Goal: Transaction & Acquisition: Purchase product/service

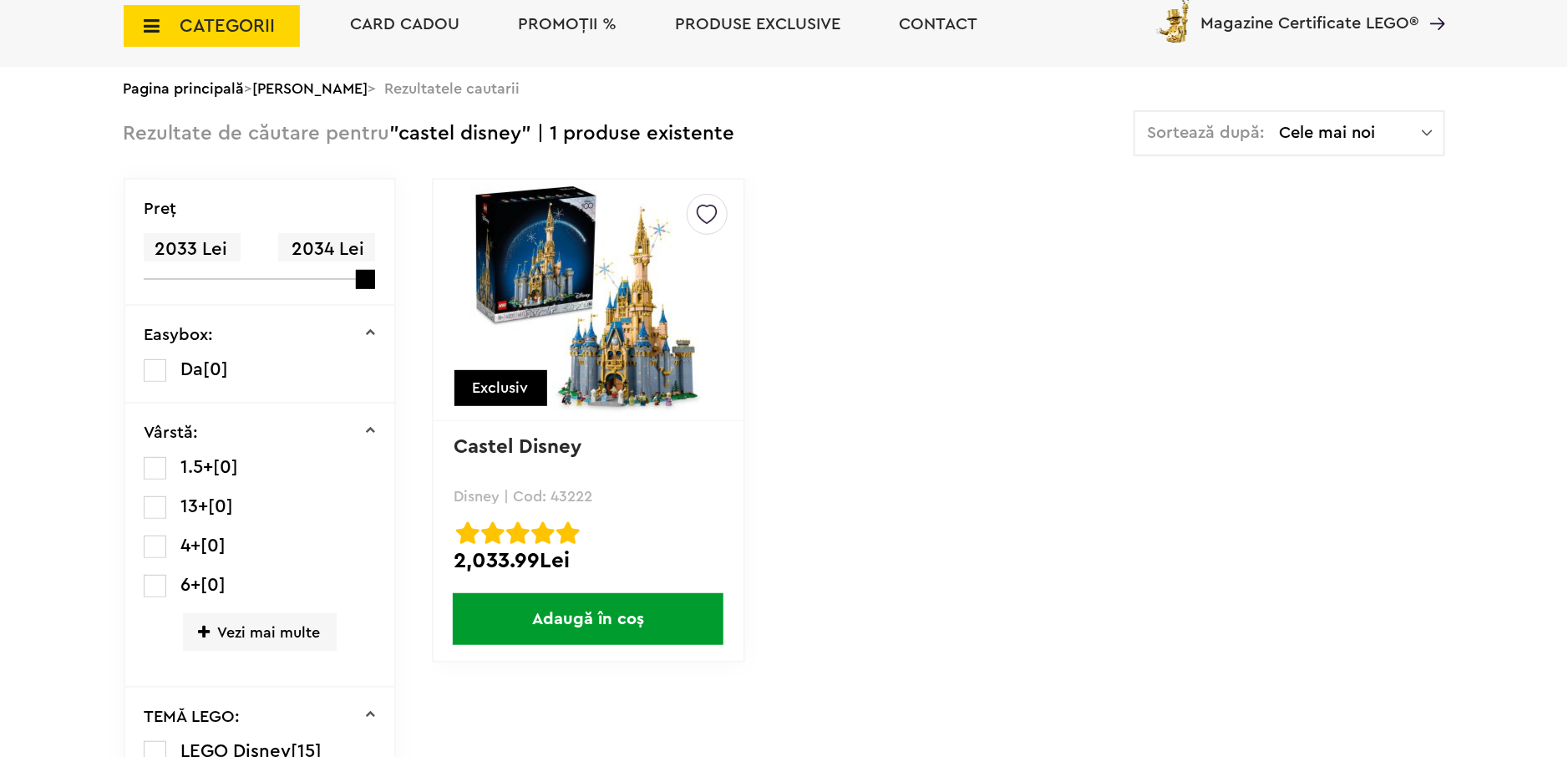
scroll to position [166, 0]
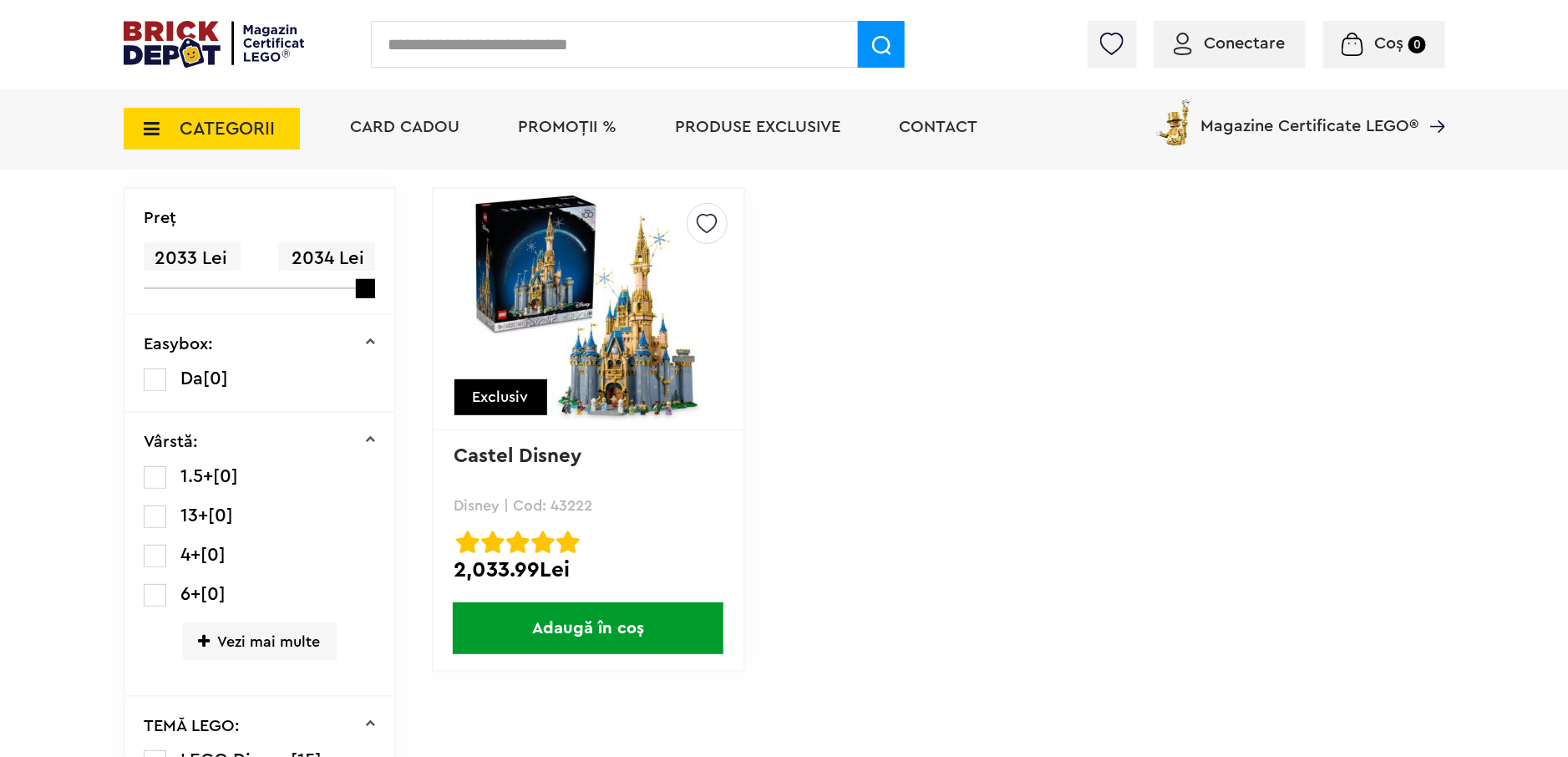
click at [1361, 43] on img at bounding box center [1352, 44] width 22 height 23
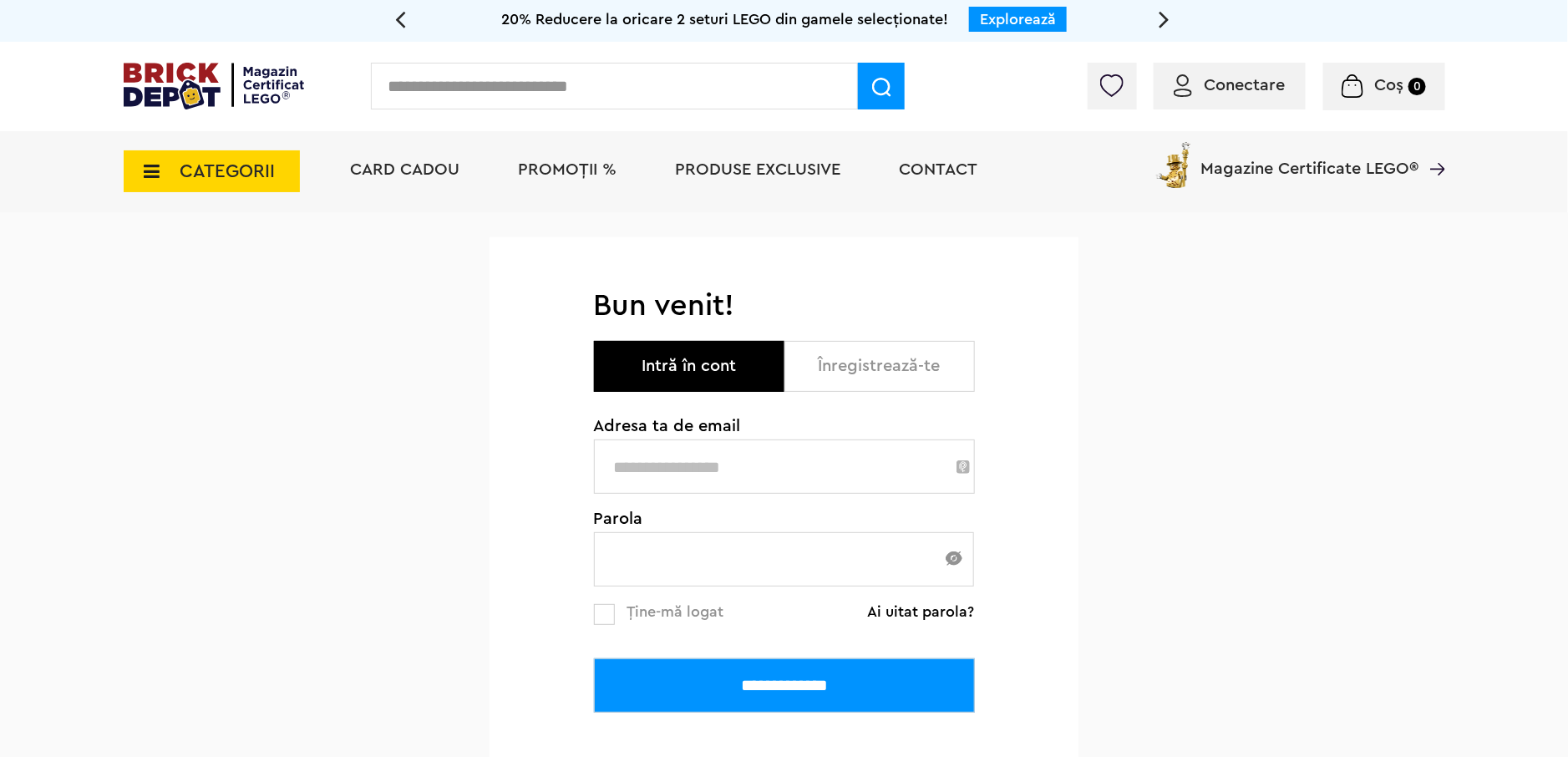
type input "**********"
click at [861, 666] on input "**********" at bounding box center [785, 685] width 381 height 55
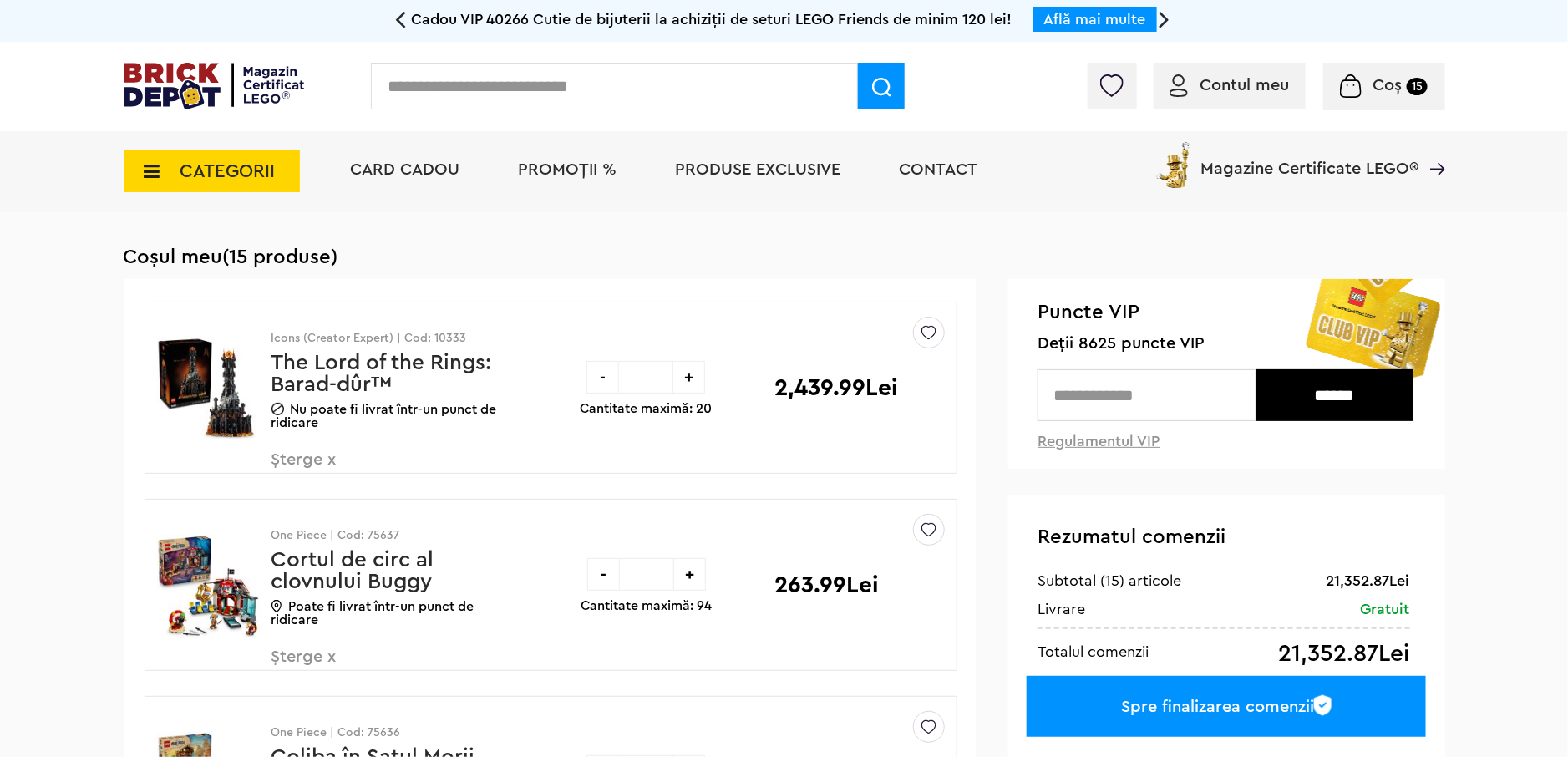
click at [577, 87] on input "text" at bounding box center [614, 86] width 487 height 47
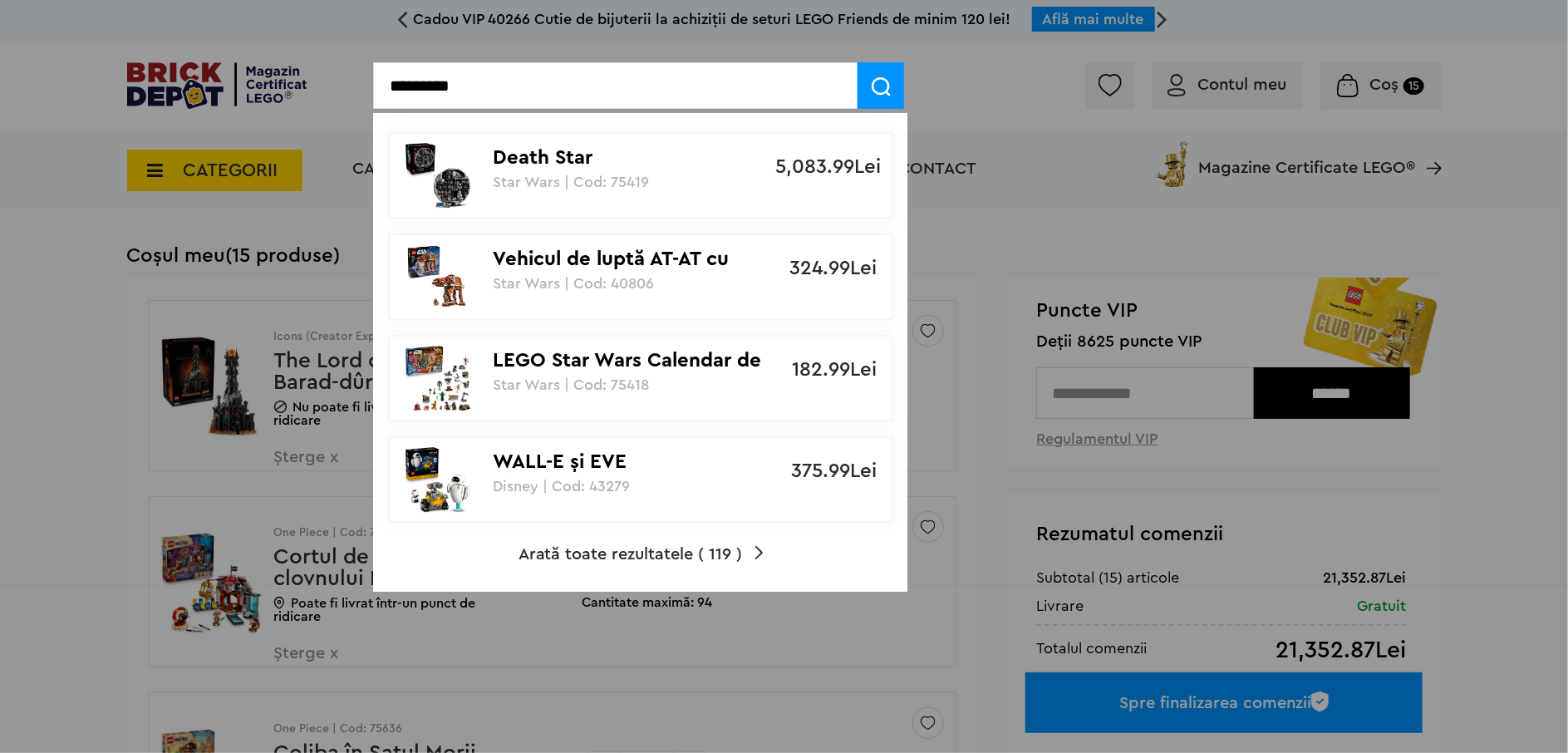
type input "*********"
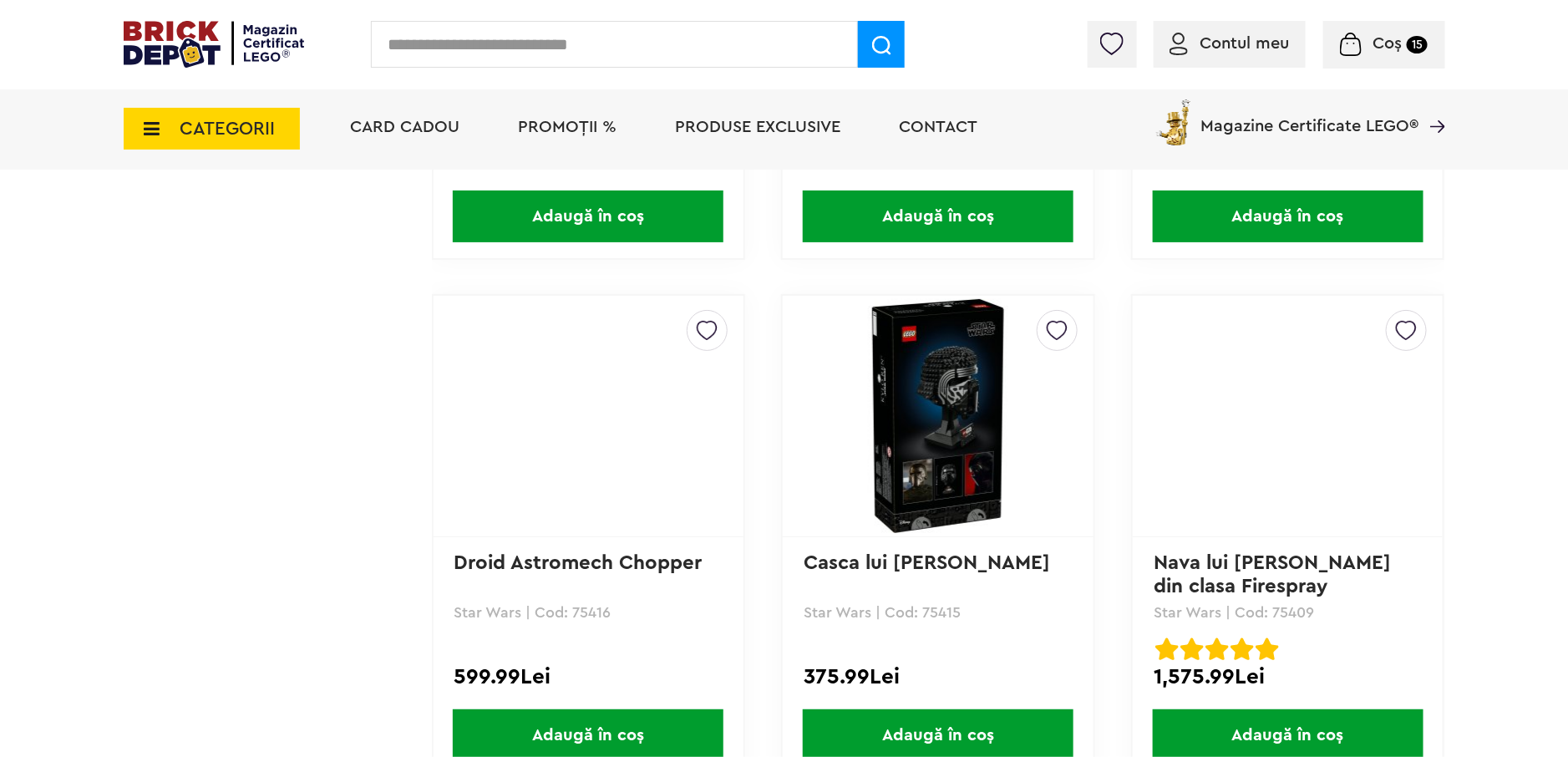
scroll to position [3174, 0]
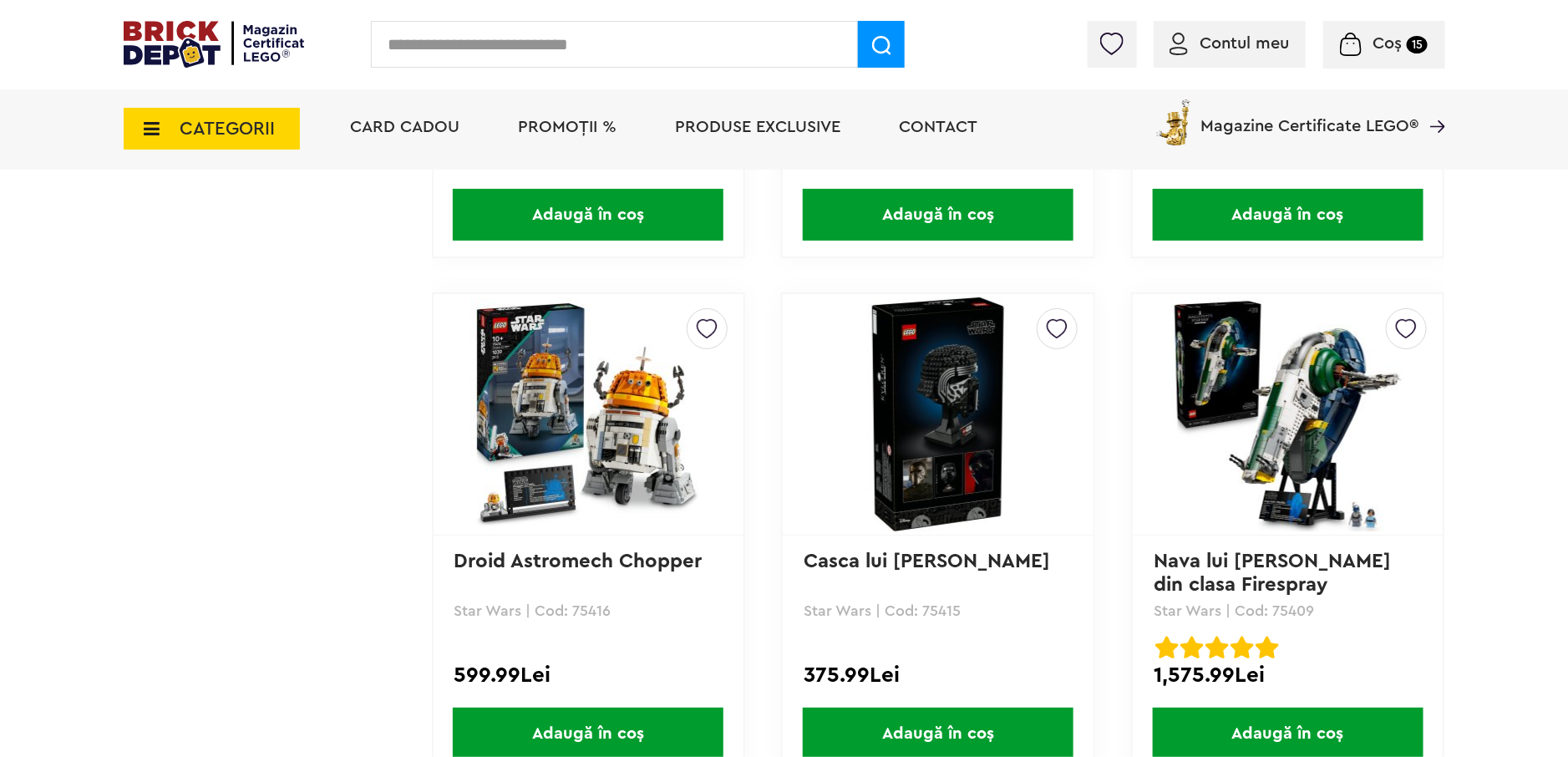
drag, startPoint x: 544, startPoint y: 544, endPoint x: 1481, endPoint y: 269, distance: 976.5
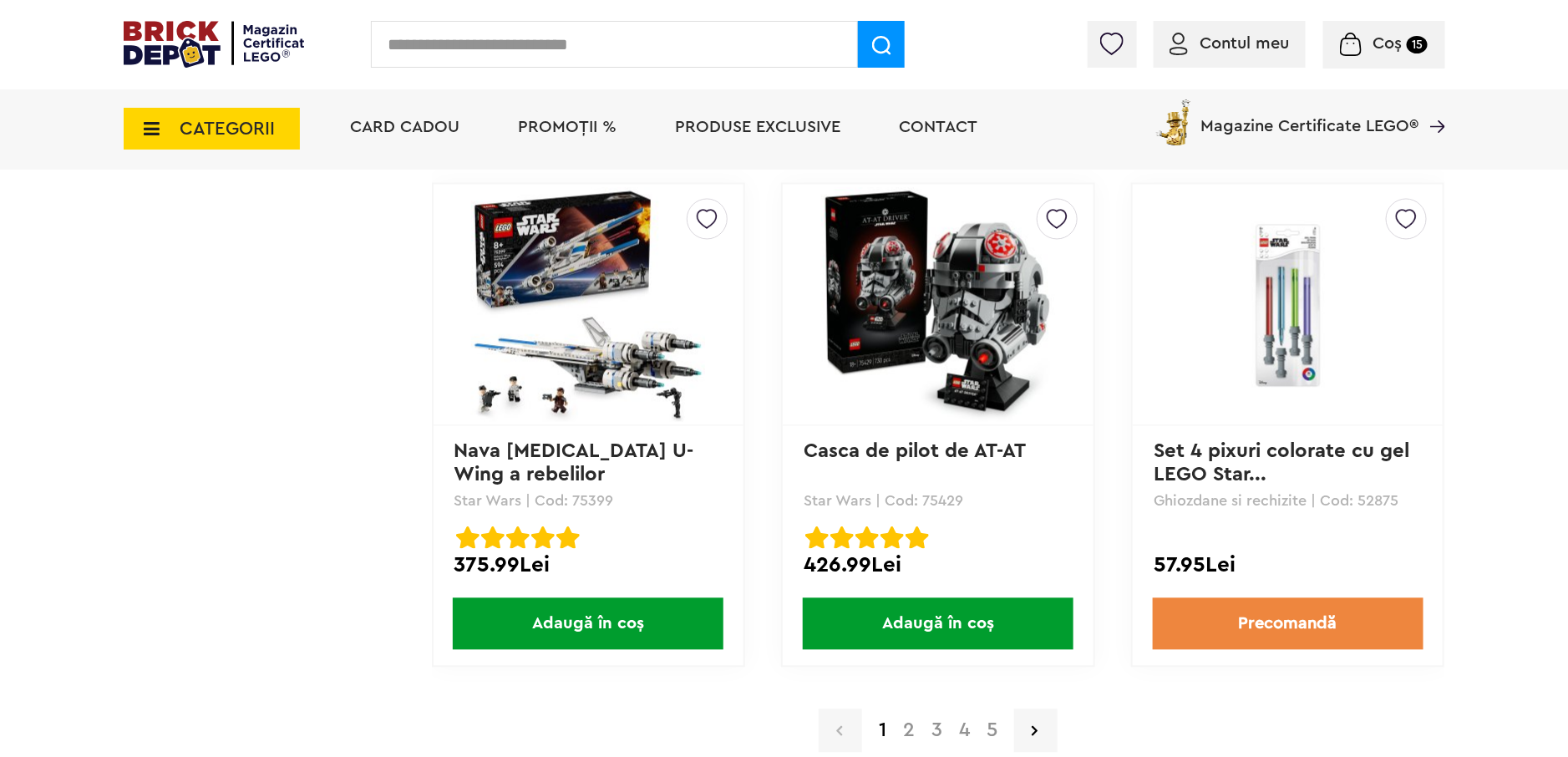
scroll to position [4510, 0]
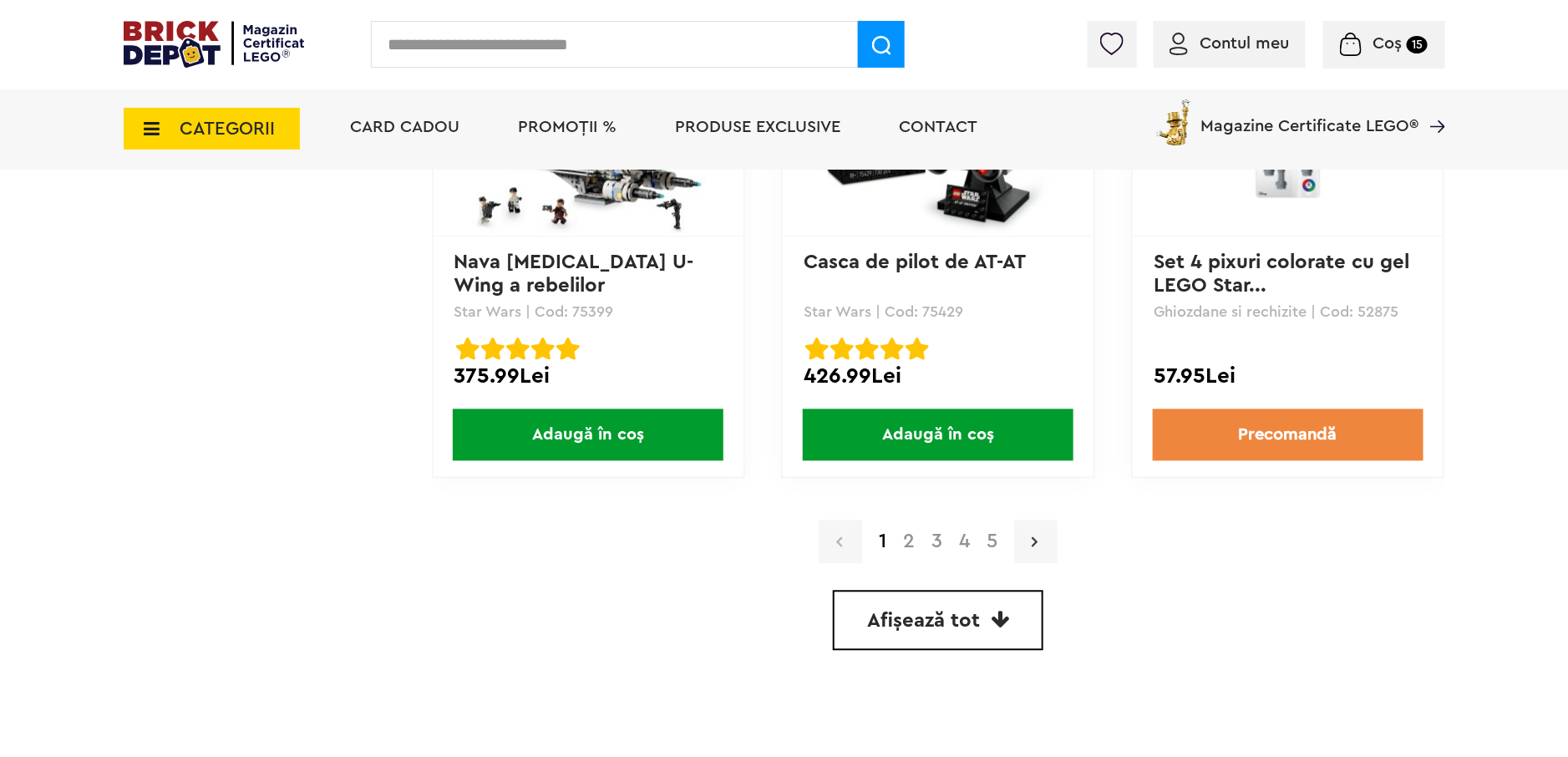
click at [1034, 547] on link at bounding box center [1036, 541] width 43 height 43
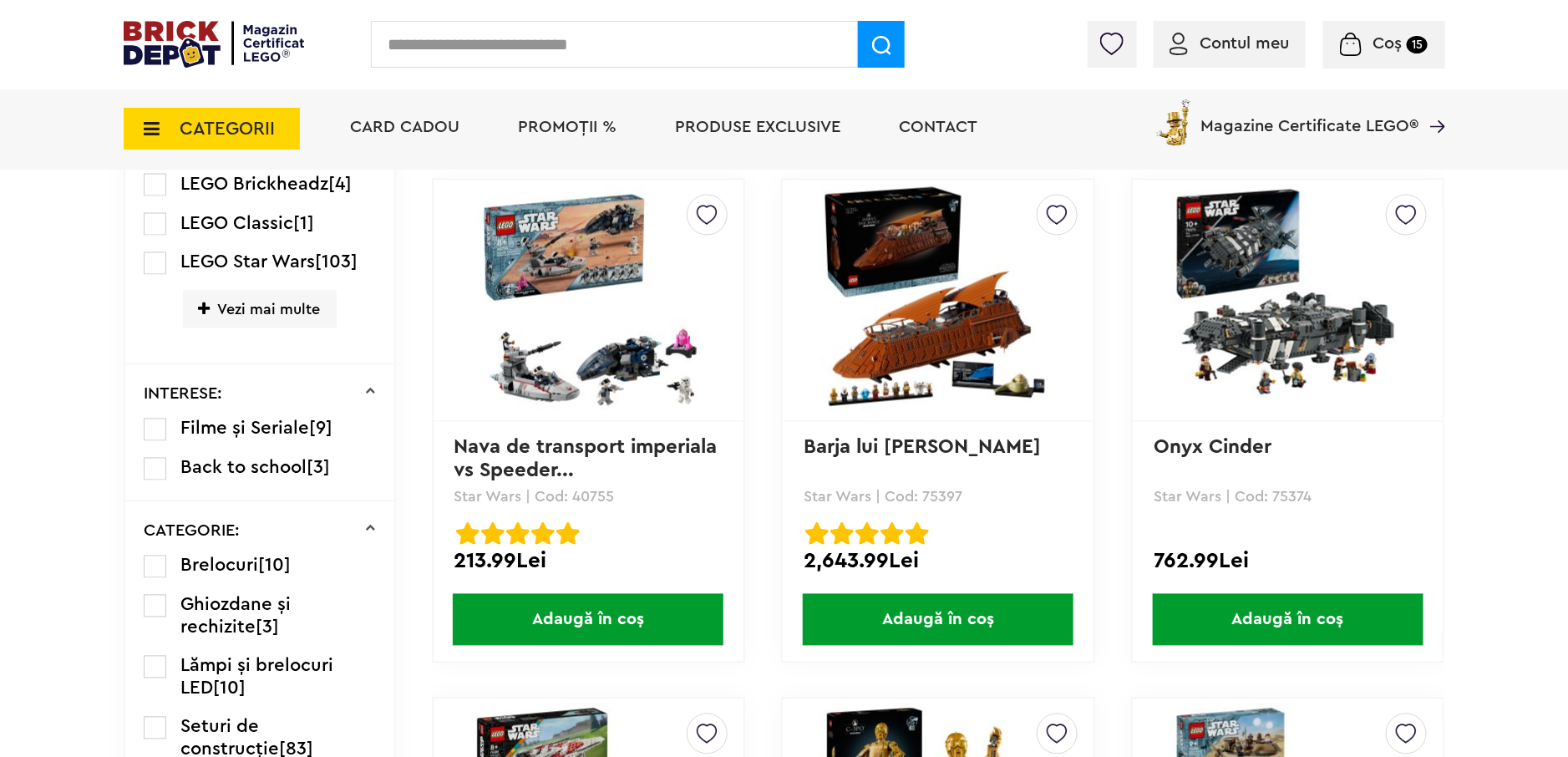
scroll to position [1253, 0]
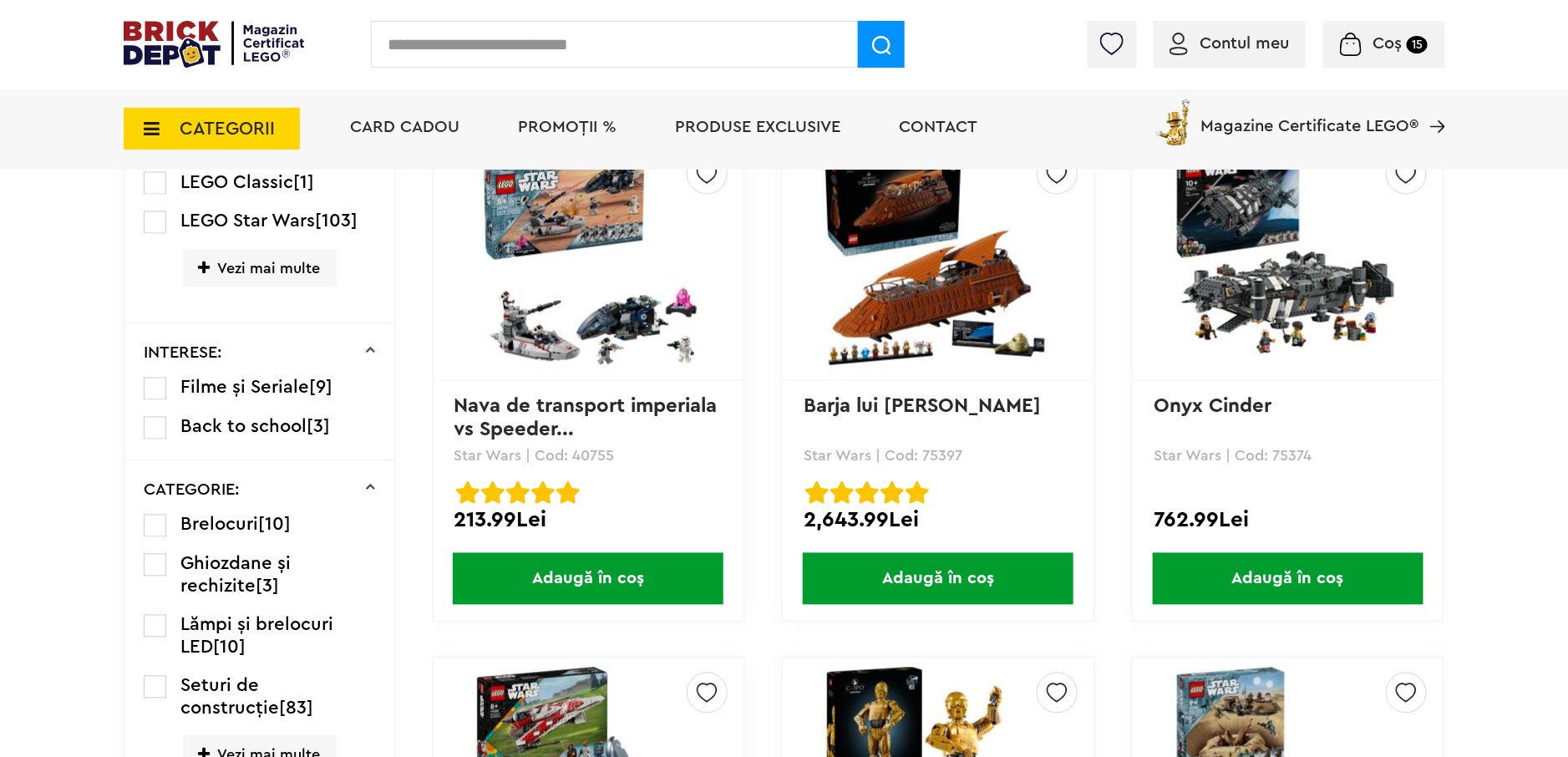
click at [917, 557] on span "Adaugă în coș" at bounding box center [938, 579] width 270 height 52
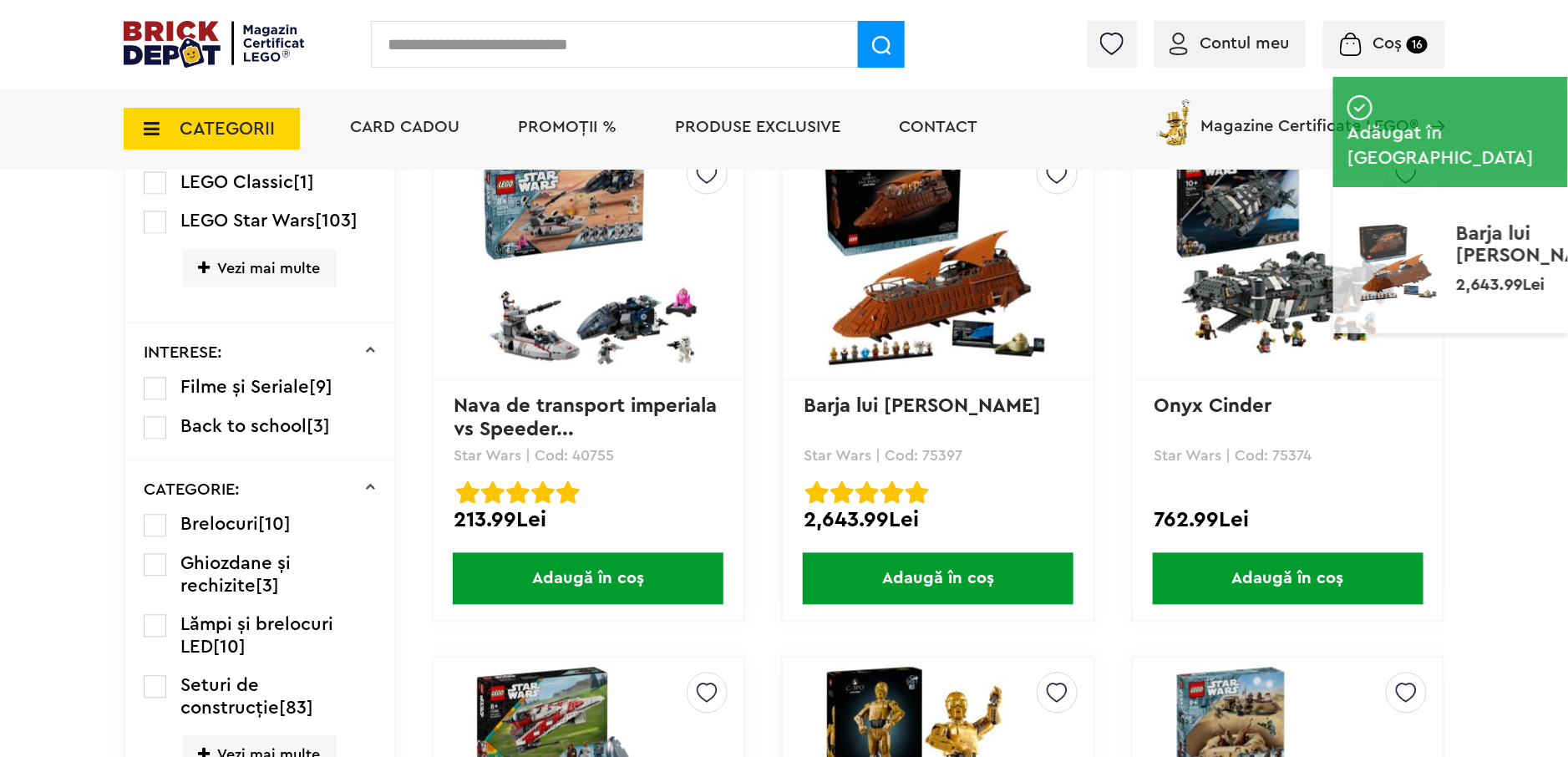
click at [1416, 40] on small "16" at bounding box center [1417, 44] width 21 height 17
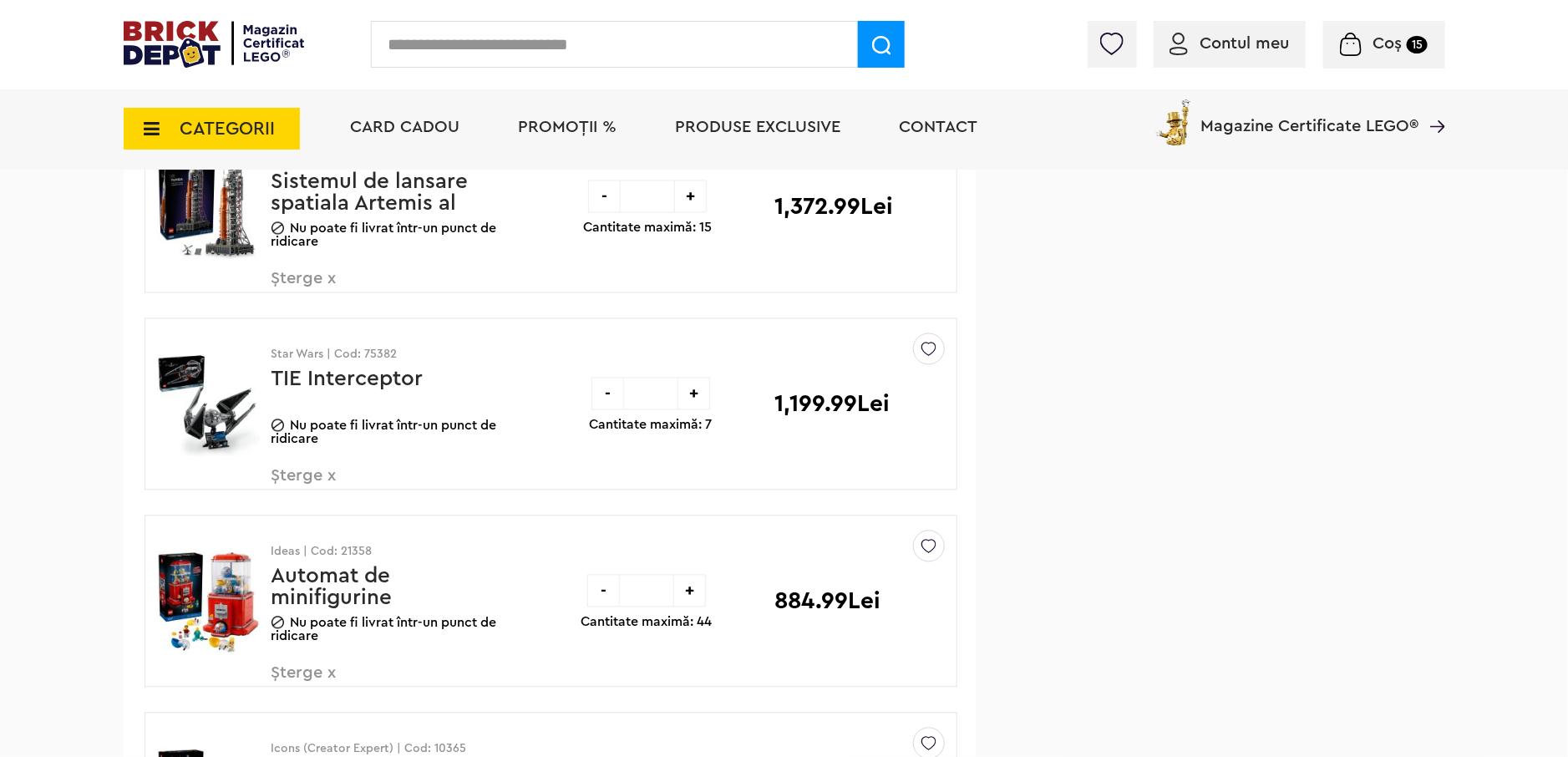
scroll to position [1587, 0]
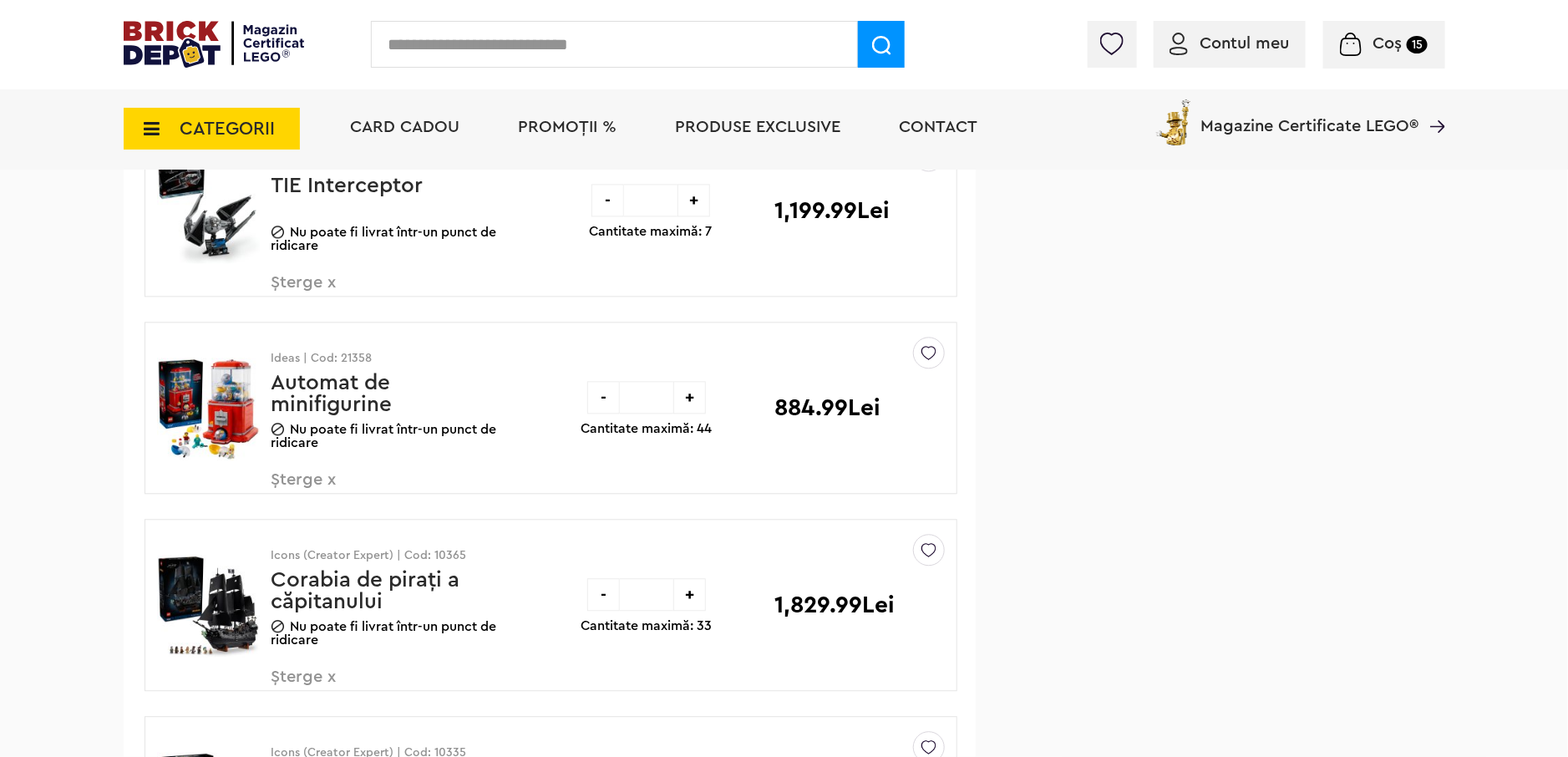
click at [607, 197] on div "-" at bounding box center [608, 200] width 33 height 33
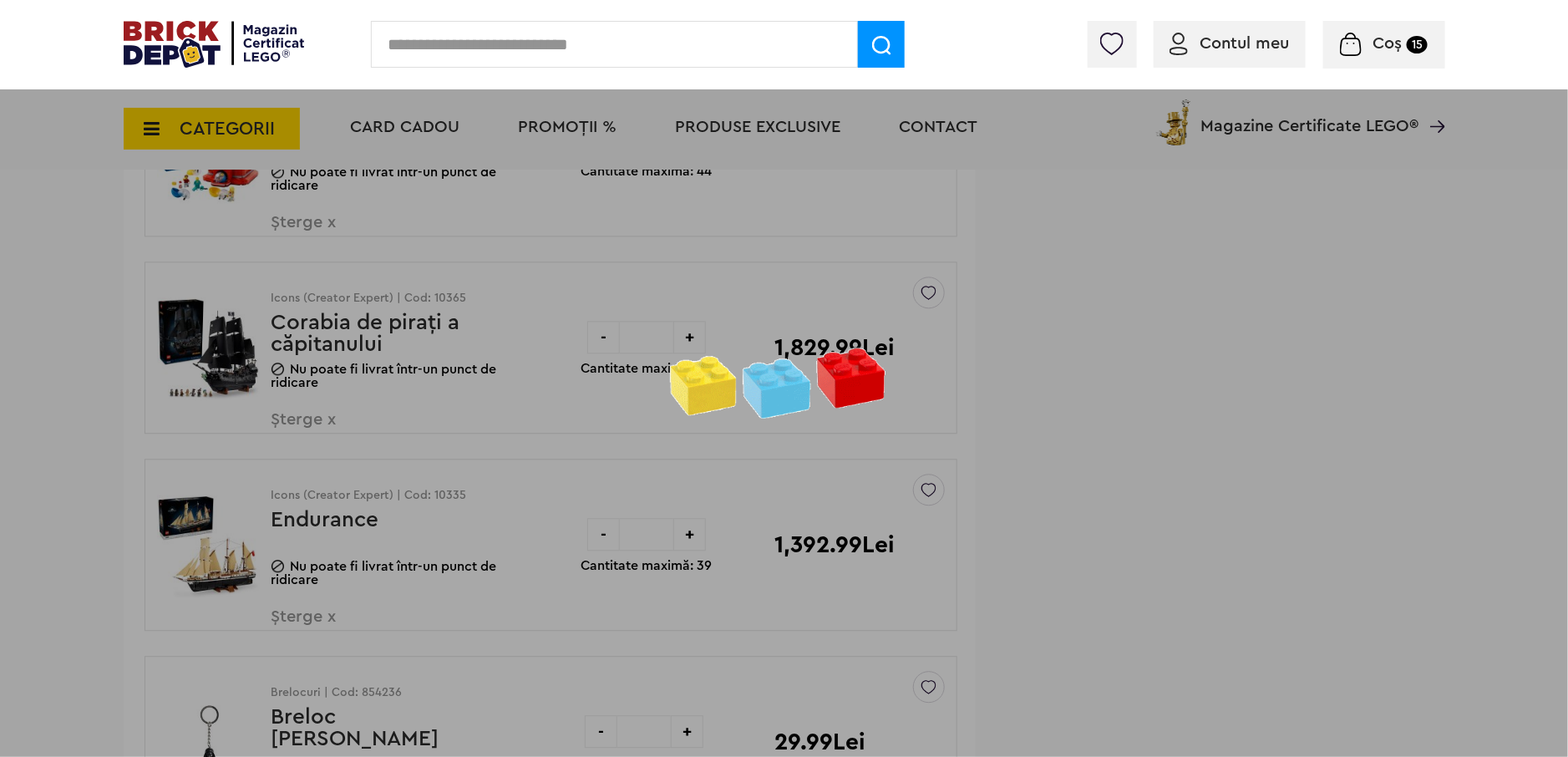
scroll to position [1921, 0]
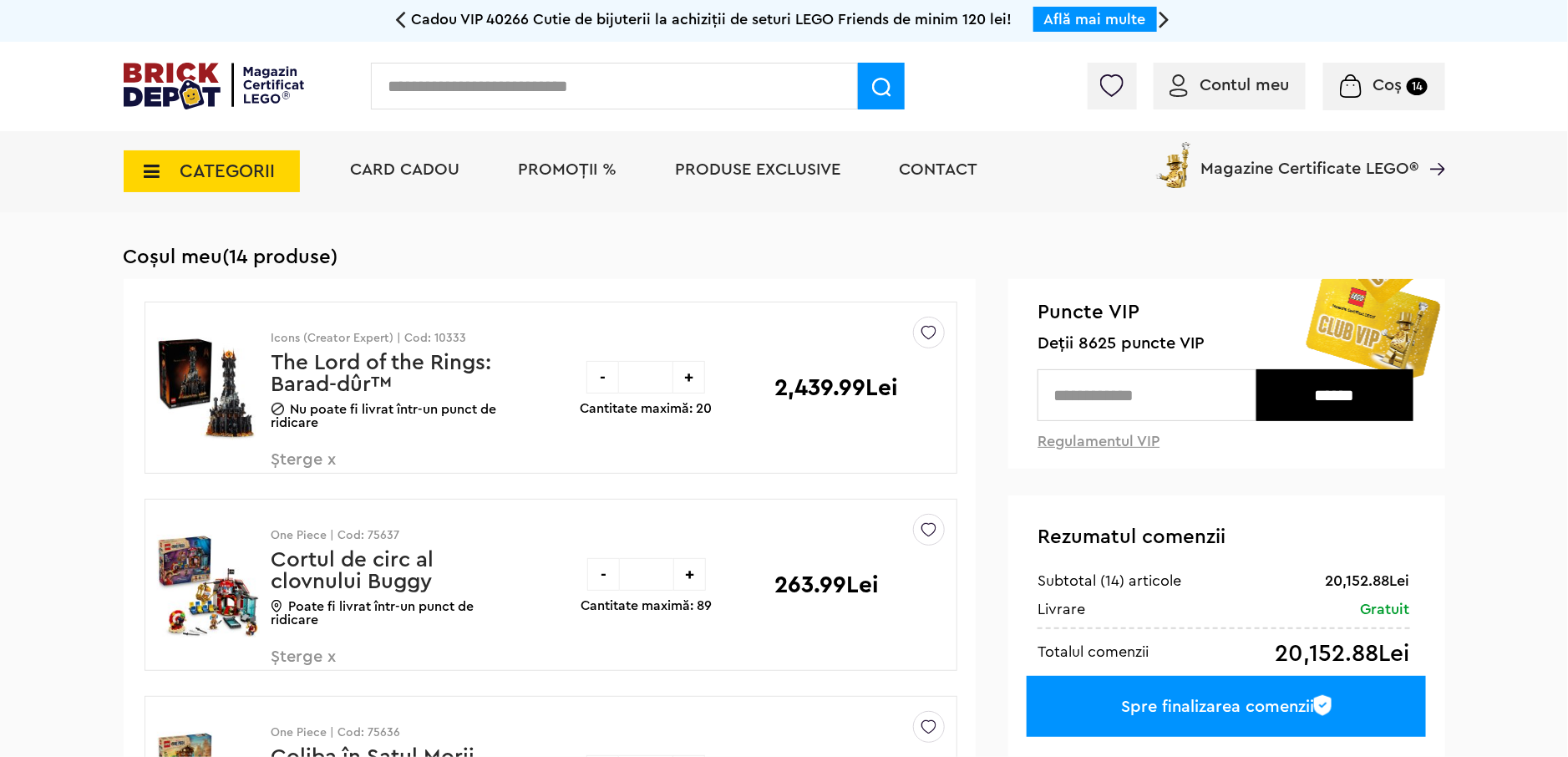
drag, startPoint x: 483, startPoint y: 74, endPoint x: 474, endPoint y: 74, distance: 9.0
click at [480, 74] on input "text" at bounding box center [614, 86] width 487 height 47
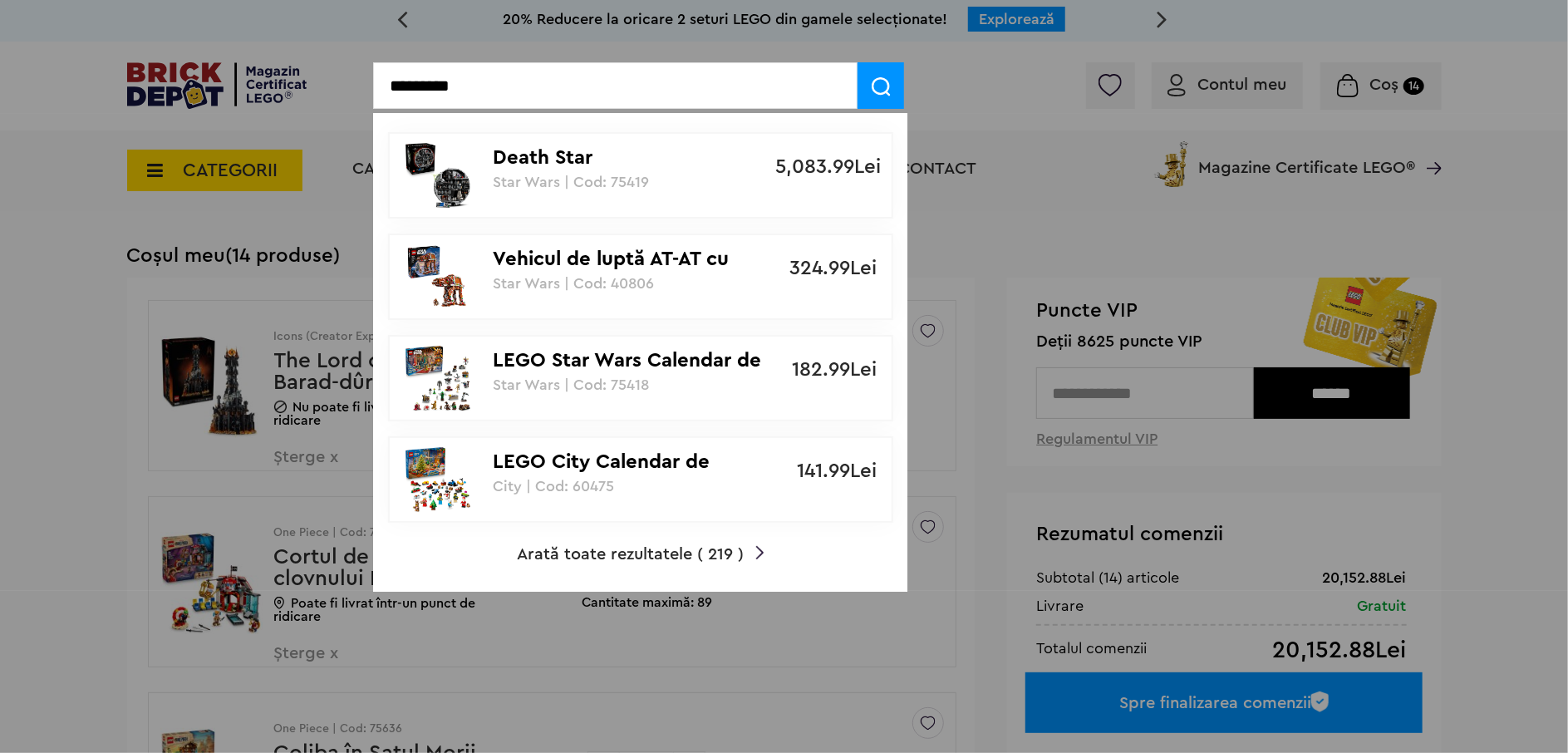
type input "*********"
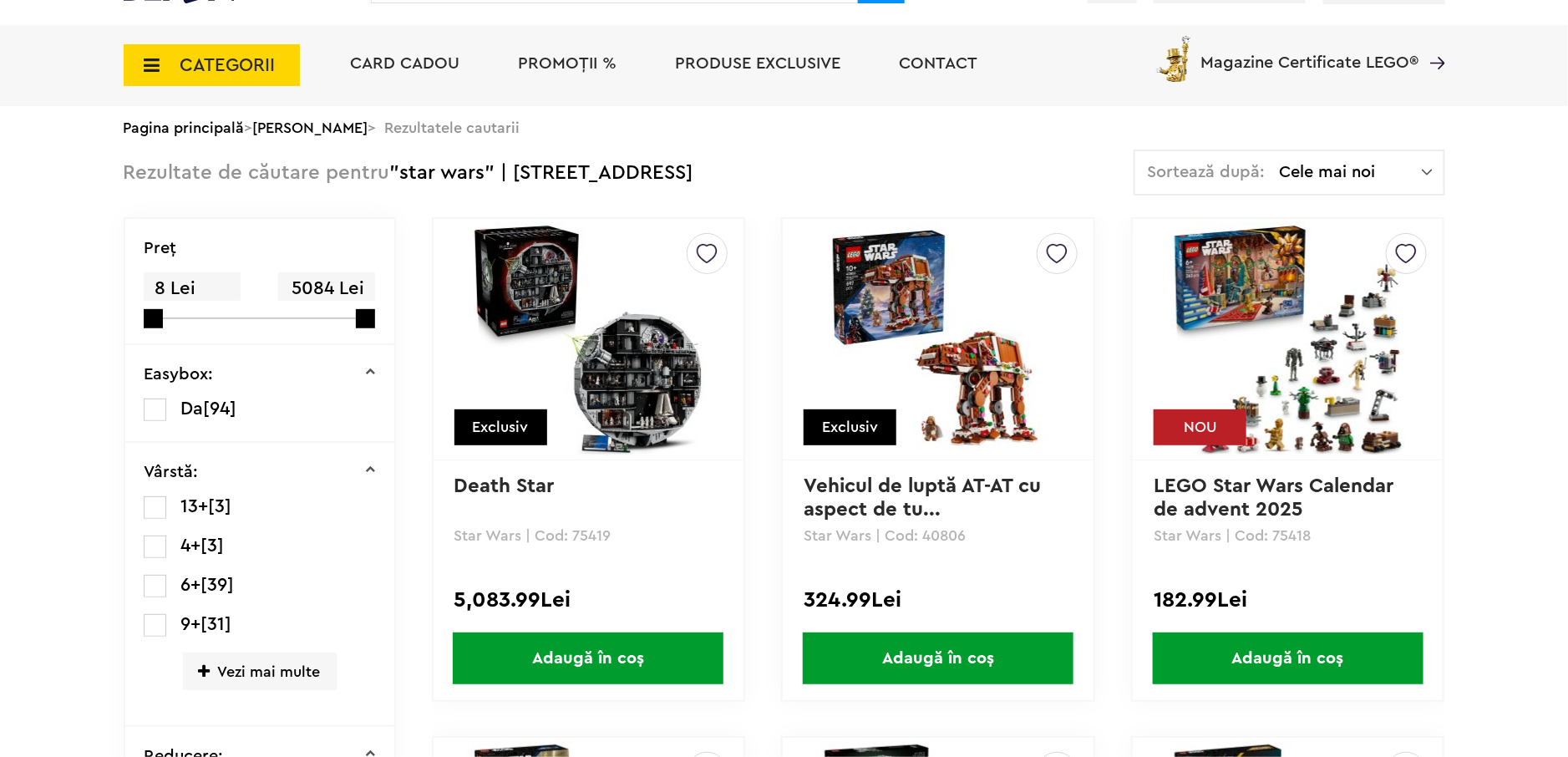
scroll to position [48, 0]
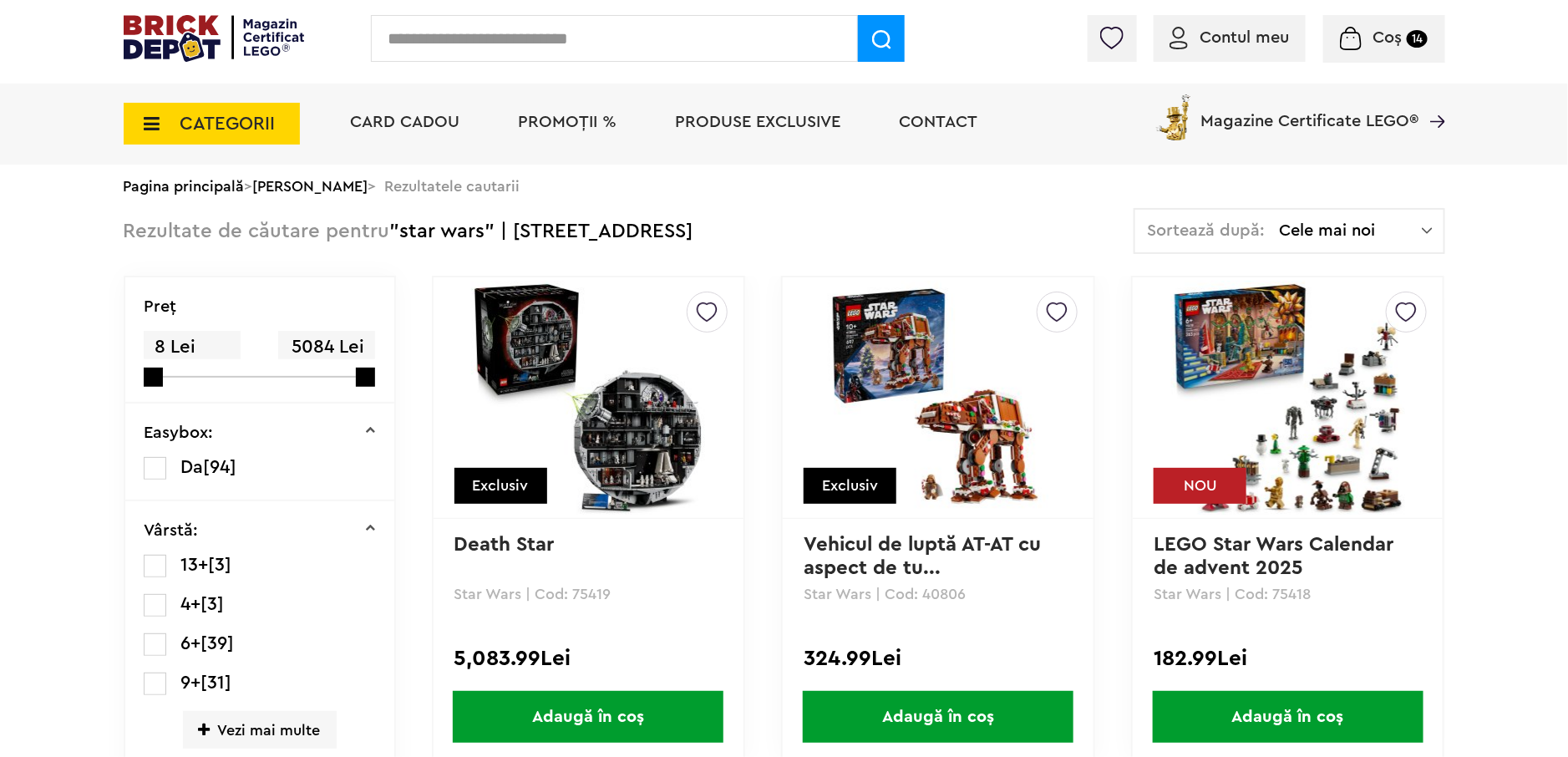
drag, startPoint x: 833, startPoint y: 299, endPoint x: 892, endPoint y: 353, distance: 80.0
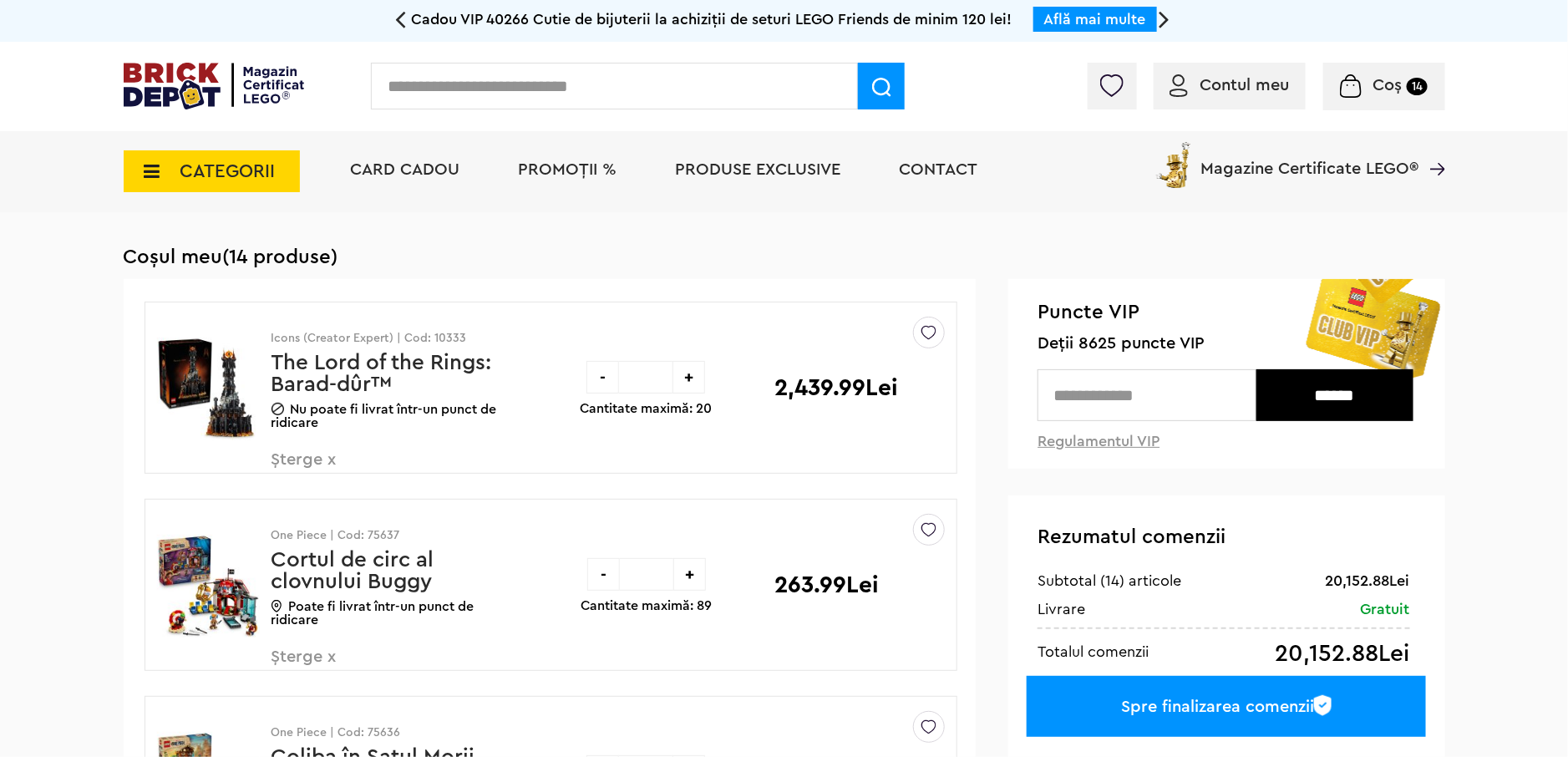
drag, startPoint x: 882, startPoint y: 698, endPoint x: 910, endPoint y: 698, distance: 28.0
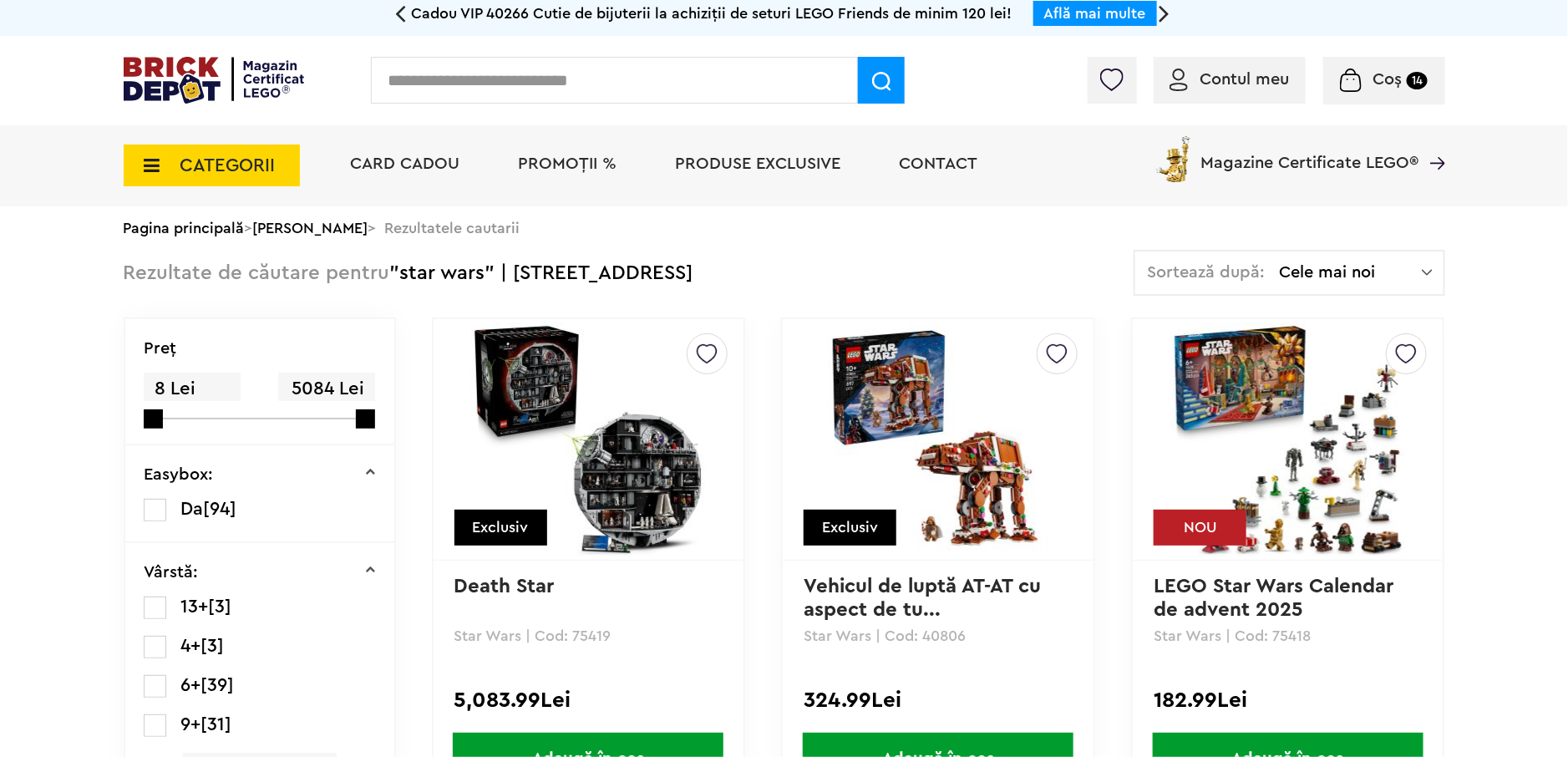
scroll to position [48, 0]
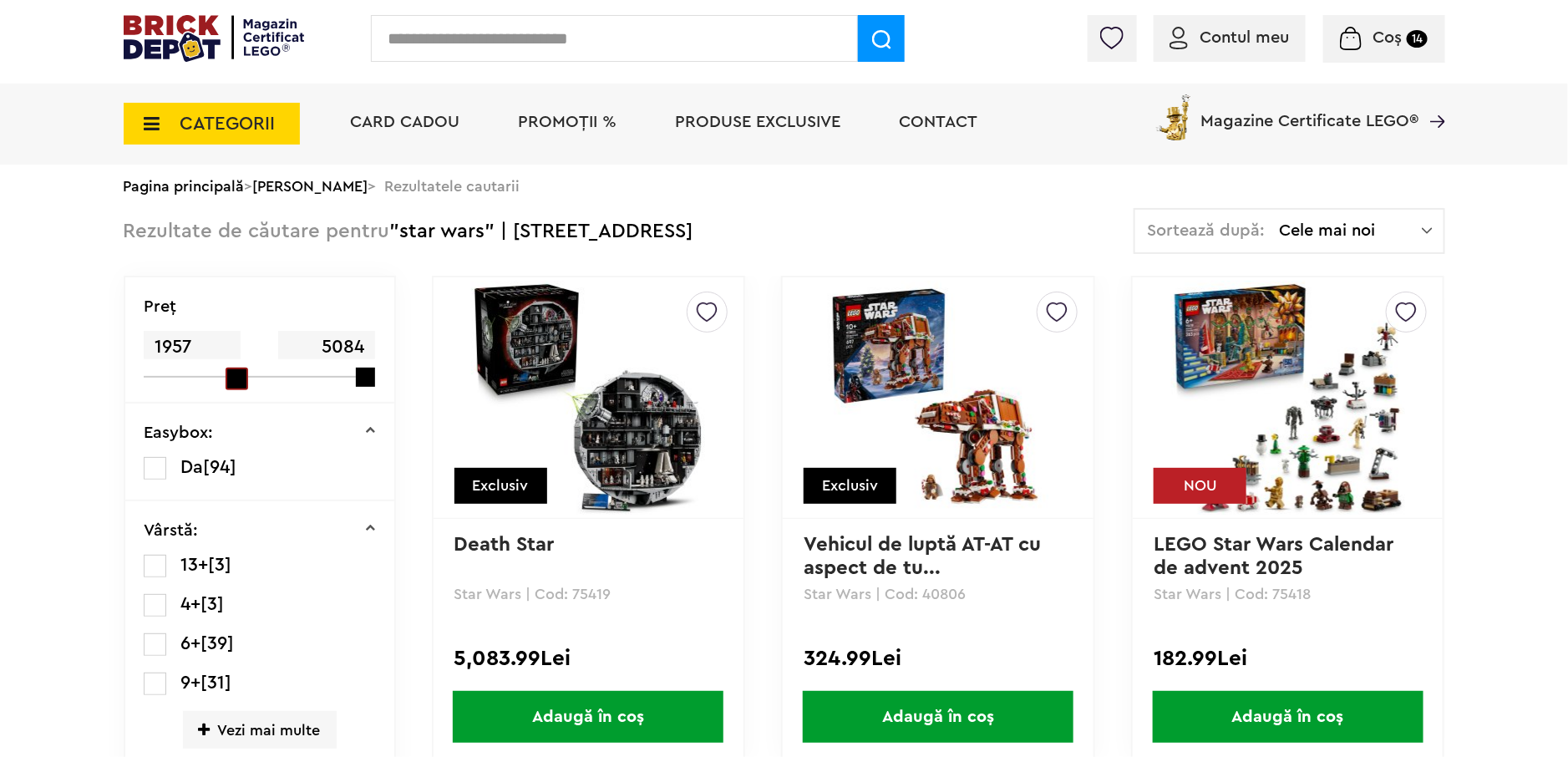
drag, startPoint x: 144, startPoint y: 376, endPoint x: 274, endPoint y: 367, distance: 130.3
click at [222, 366] on div "1957 5084" at bounding box center [249, 353] width 212 height 48
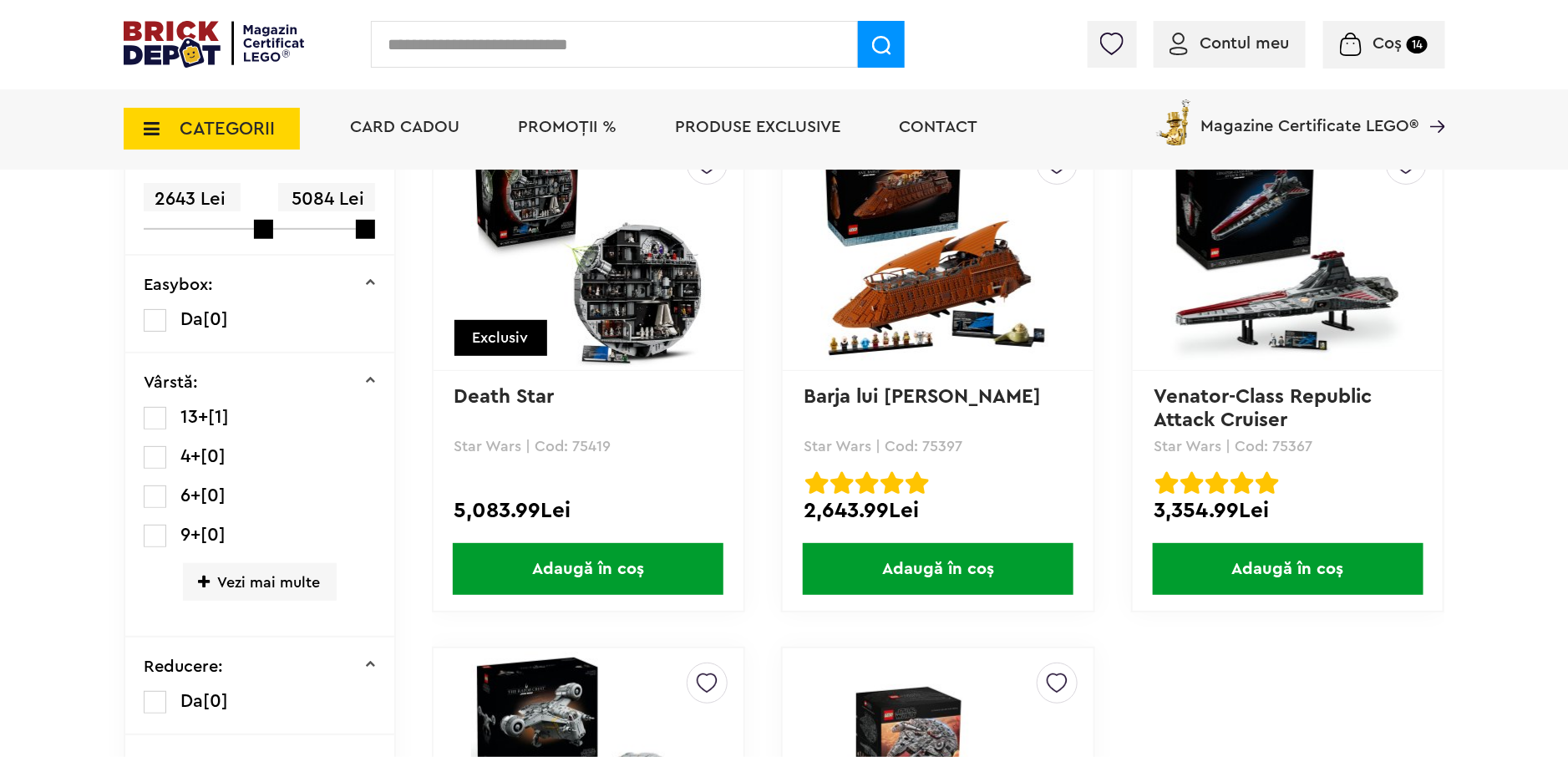
scroll to position [166, 0]
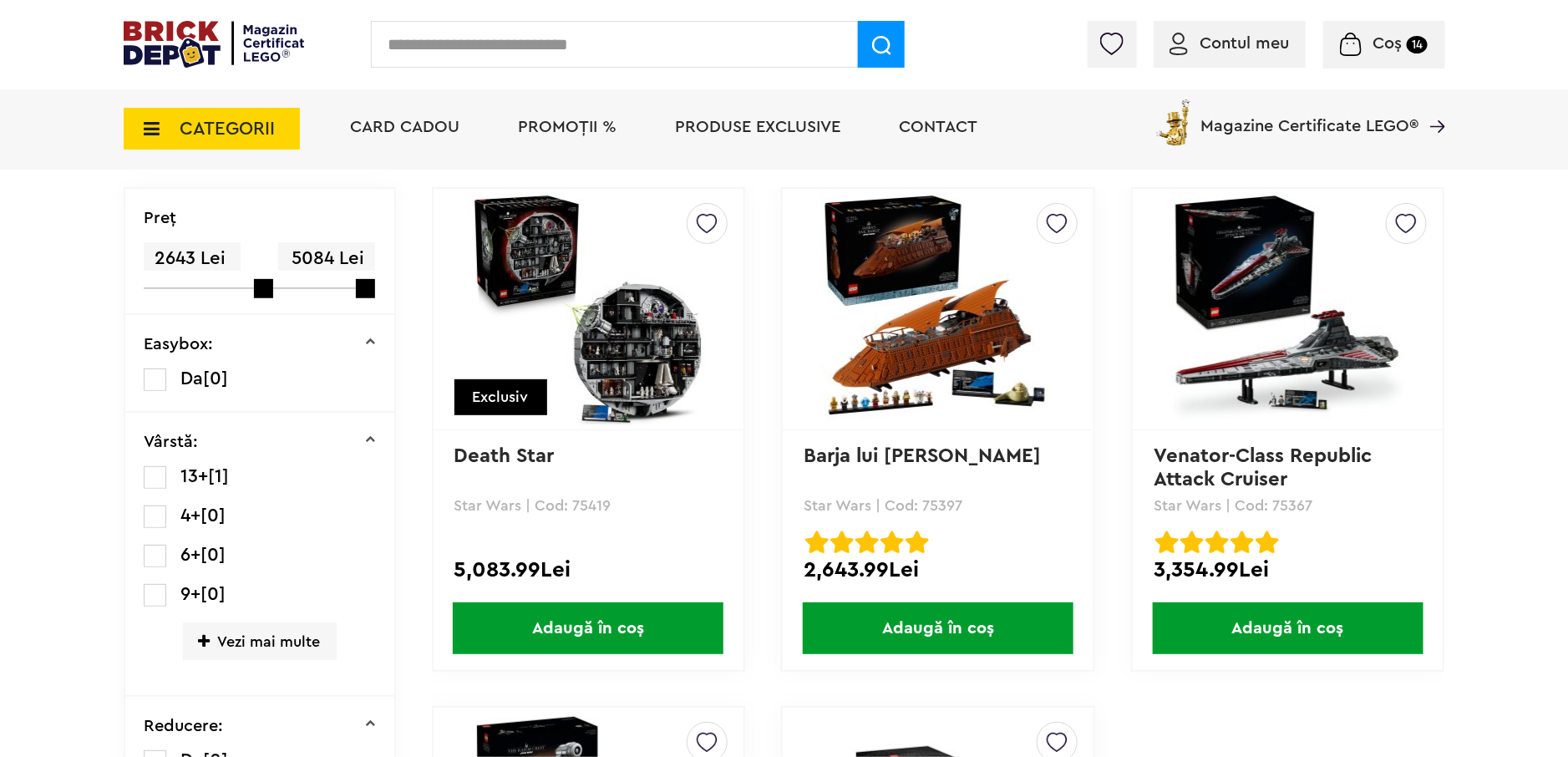
click at [1006, 639] on span "Adaugă în coș" at bounding box center [938, 628] width 270 height 52
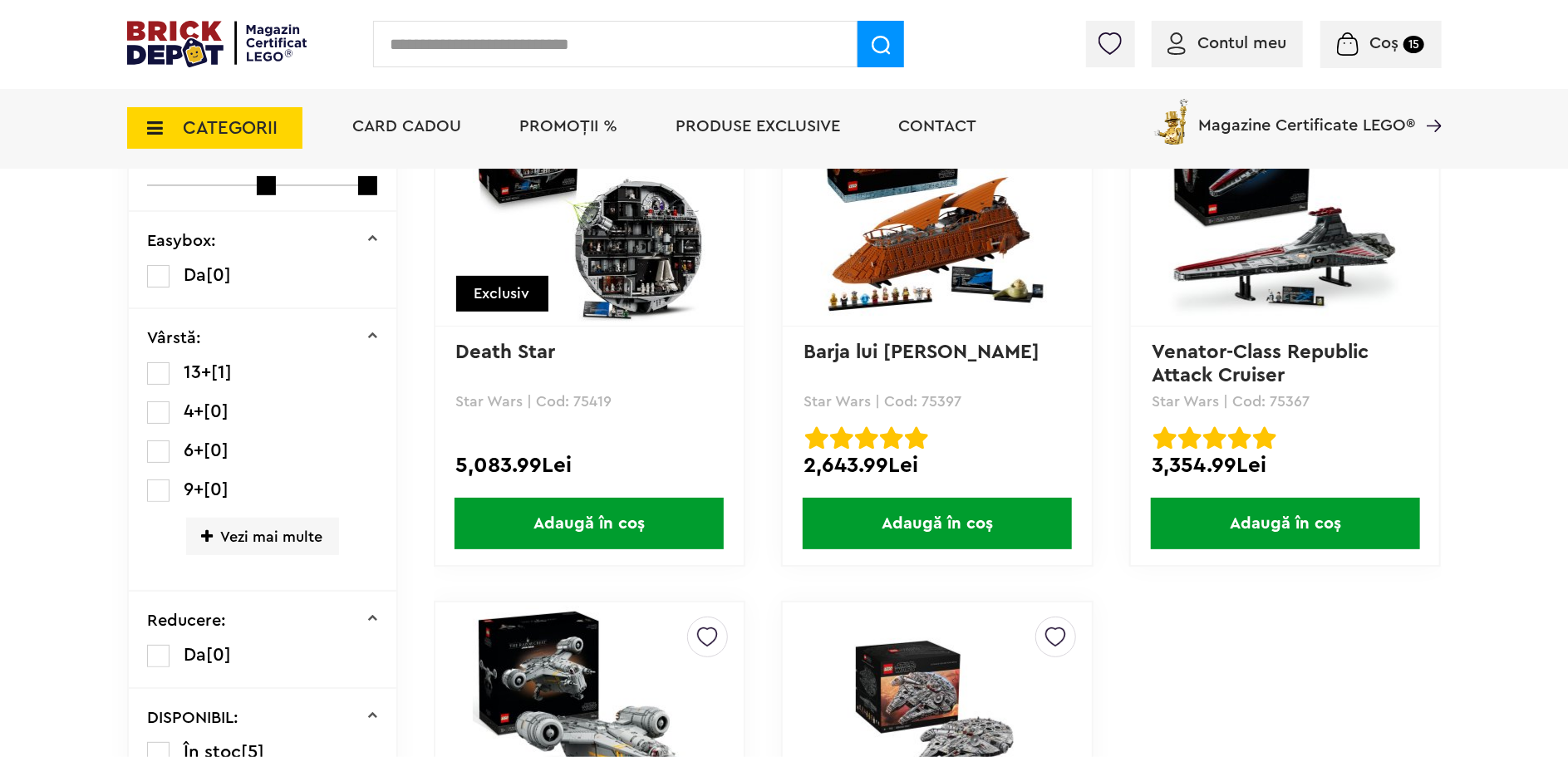
scroll to position [83, 0]
